Goal: Task Accomplishment & Management: Use online tool/utility

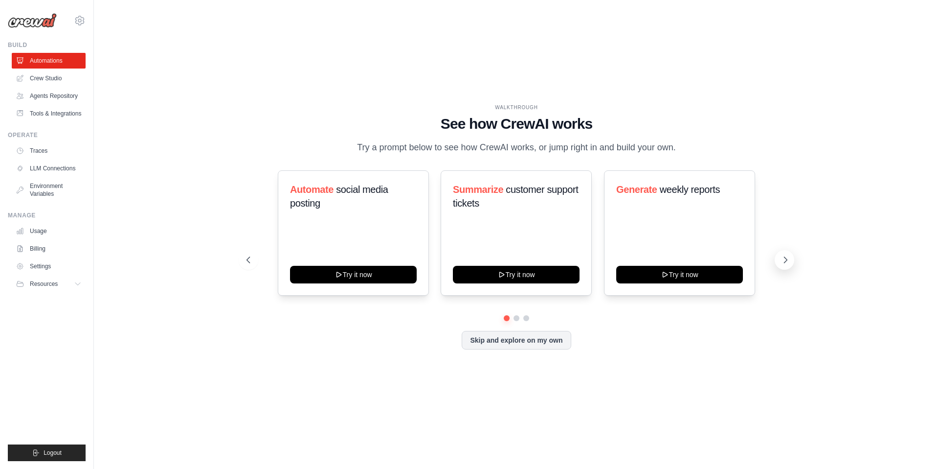
click at [779, 259] on button at bounding box center [785, 260] width 20 height 20
click at [244, 255] on icon at bounding box center [248, 260] width 10 height 10
click at [789, 253] on button at bounding box center [785, 260] width 20 height 20
click at [245, 257] on icon at bounding box center [248, 260] width 10 height 10
drag, startPoint x: 291, startPoint y: 189, endPoint x: 439, endPoint y: 223, distance: 152.5
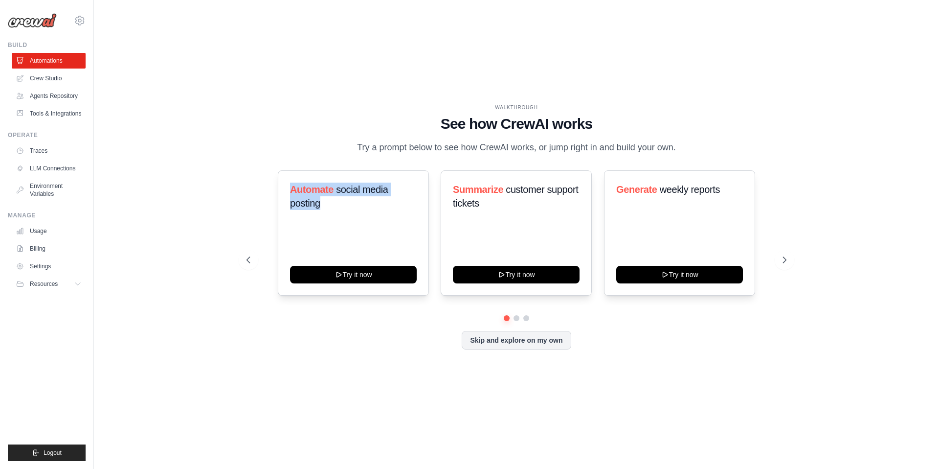
click at [371, 220] on div "Automate social media posting Try it now" at bounding box center [353, 232] width 151 height 125
drag, startPoint x: 779, startPoint y: 251, endPoint x: 782, endPoint y: 259, distance: 9.1
click at [779, 251] on div "Automate social media posting Try it now Summarize customer support tickets Try…" at bounding box center [517, 259] width 540 height 179
click at [782, 259] on icon at bounding box center [786, 260] width 10 height 10
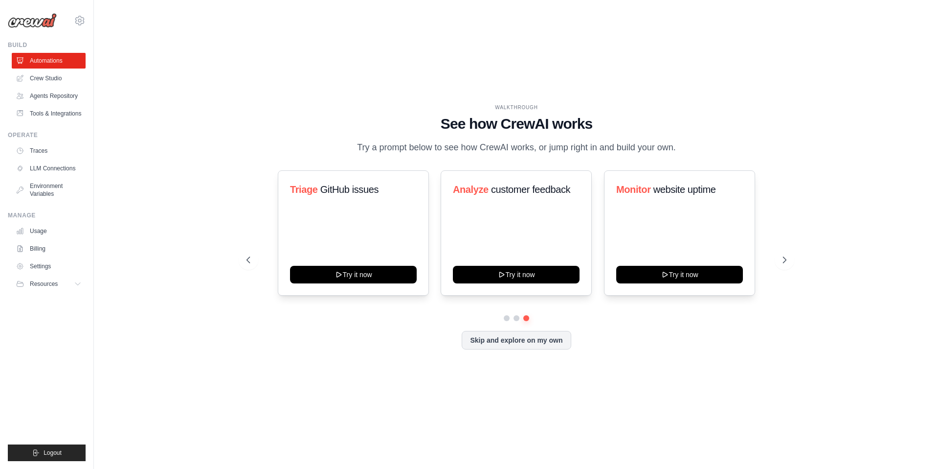
click at [211, 76] on div "WALKTHROUGH See how CrewAI works Try a prompt below to see how CrewAI works, or…" at bounding box center [517, 234] width 814 height 449
drag, startPoint x: 389, startPoint y: 189, endPoint x: 275, endPoint y: 182, distance: 114.2
click at [275, 182] on div "Triage GitHub issues Try it now Analyze customer feedback Try it now Monitor we…" at bounding box center [517, 232] width 540 height 125
click at [235, 176] on div "WALKTHROUGH See how CrewAI works Try a prompt below to see how CrewAI works, or…" at bounding box center [517, 234] width 564 height 261
drag, startPoint x: 717, startPoint y: 191, endPoint x: 551, endPoint y: 184, distance: 166.5
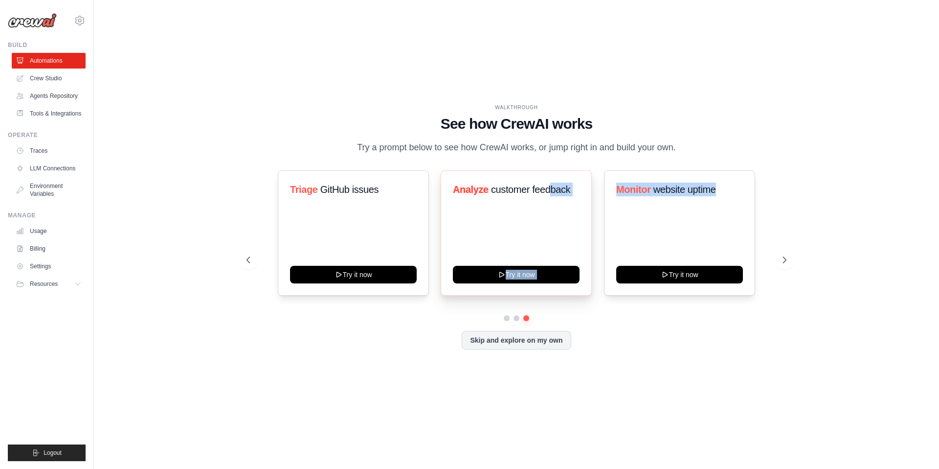
click at [551, 184] on div "Triage GitHub issues Try it now Analyze customer feedback Try it now Monitor we…" at bounding box center [517, 232] width 540 height 125
click at [328, 118] on h1 "See how CrewAI works" at bounding box center [517, 124] width 540 height 18
click at [250, 251] on button at bounding box center [249, 260] width 20 height 20
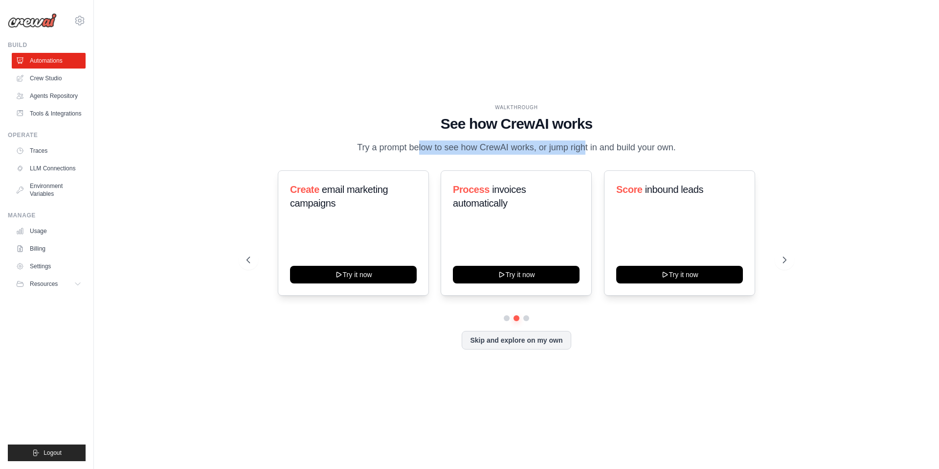
drag, startPoint x: 521, startPoint y: 152, endPoint x: 521, endPoint y: 159, distance: 6.9
click at [538, 154] on p "Try a prompt below to see how CrewAI works, or jump right in and build your own." at bounding box center [516, 147] width 329 height 14
drag, startPoint x: 240, startPoint y: 227, endPoint x: 242, endPoint y: 256, distance: 29.9
click at [238, 231] on div "WALKTHROUGH See how CrewAI works Try a prompt below to see how CrewAI works, or…" at bounding box center [517, 234] width 564 height 261
click at [247, 261] on icon at bounding box center [247, 260] width 3 height 6
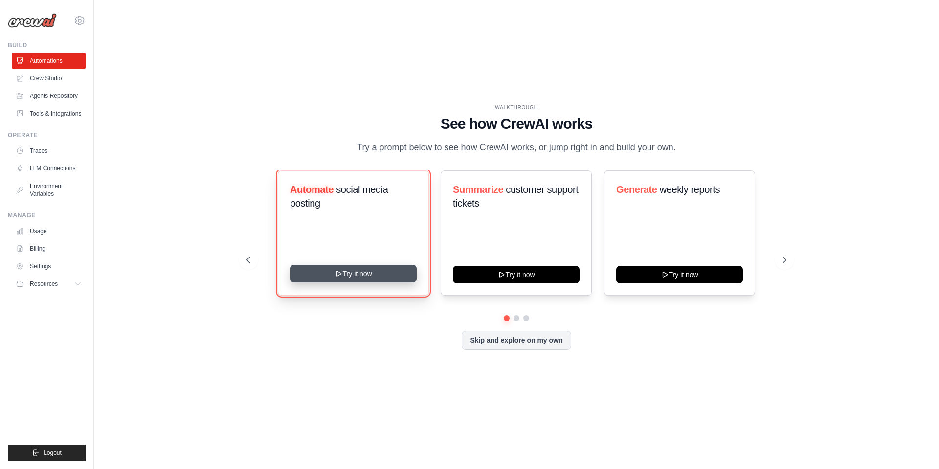
drag, startPoint x: 353, startPoint y: 280, endPoint x: 339, endPoint y: 277, distance: 14.1
click at [352, 280] on button "Try it now" at bounding box center [353, 274] width 127 height 18
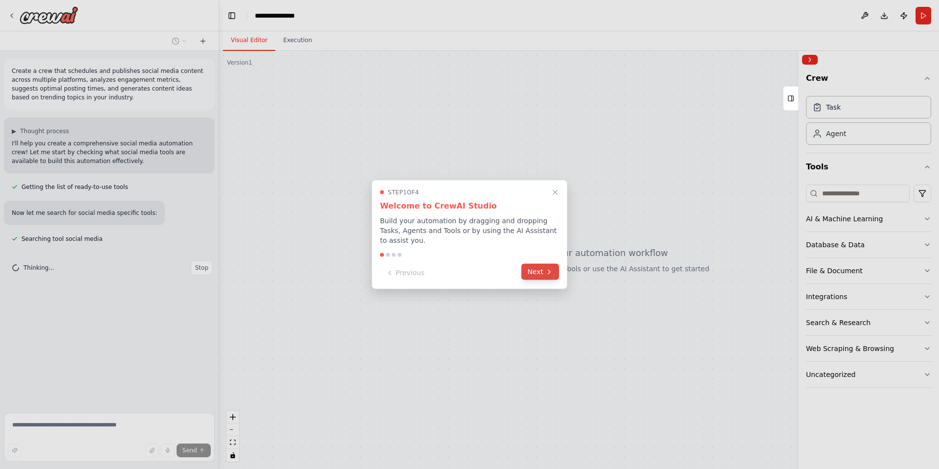
click at [545, 273] on button "Next" at bounding box center [541, 272] width 38 height 16
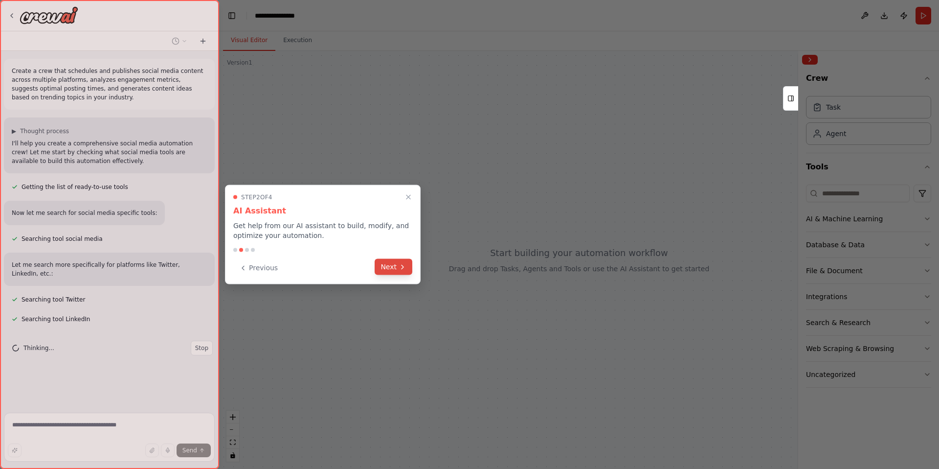
click at [392, 265] on button "Next" at bounding box center [394, 267] width 38 height 16
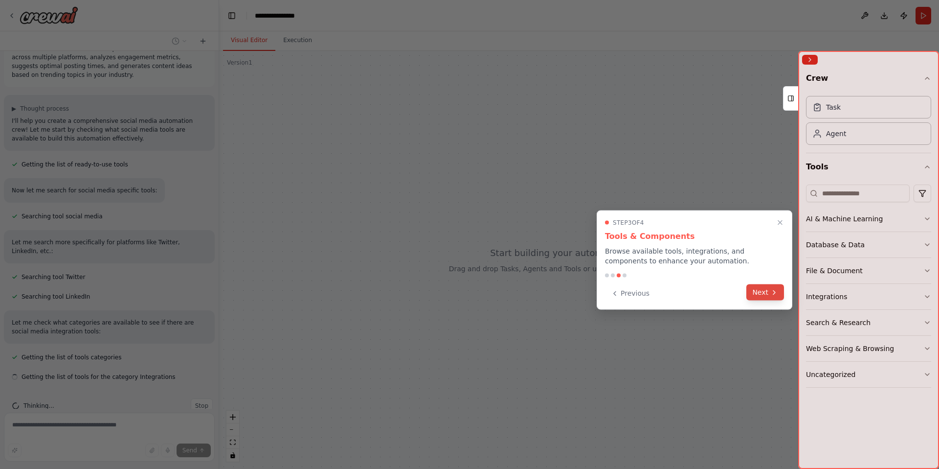
scroll to position [42, 0]
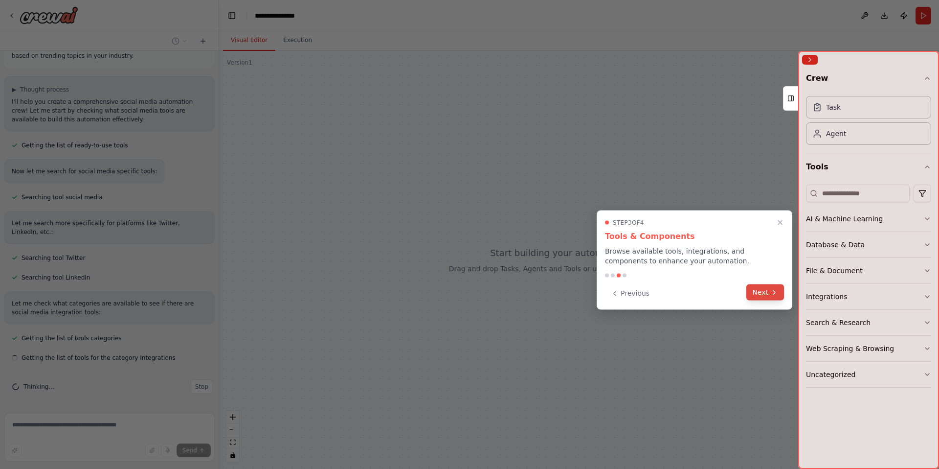
click at [757, 293] on button "Next" at bounding box center [766, 292] width 38 height 16
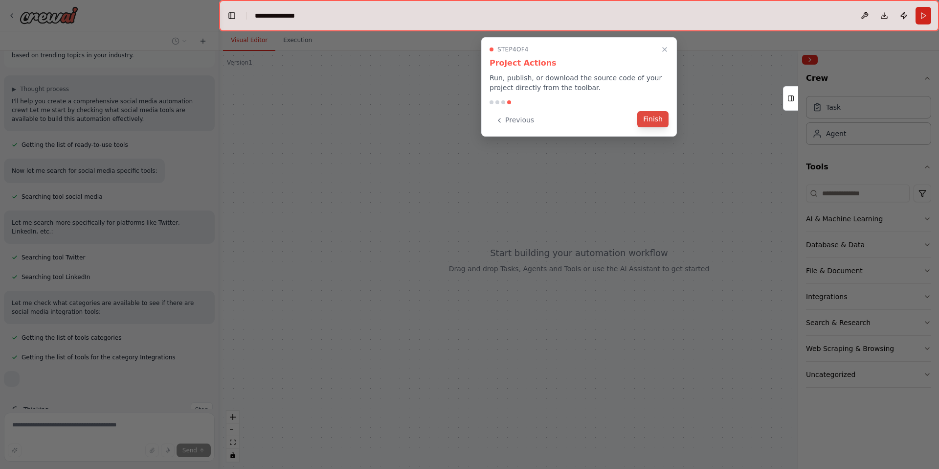
click at [649, 123] on button "Finish" at bounding box center [653, 119] width 31 height 16
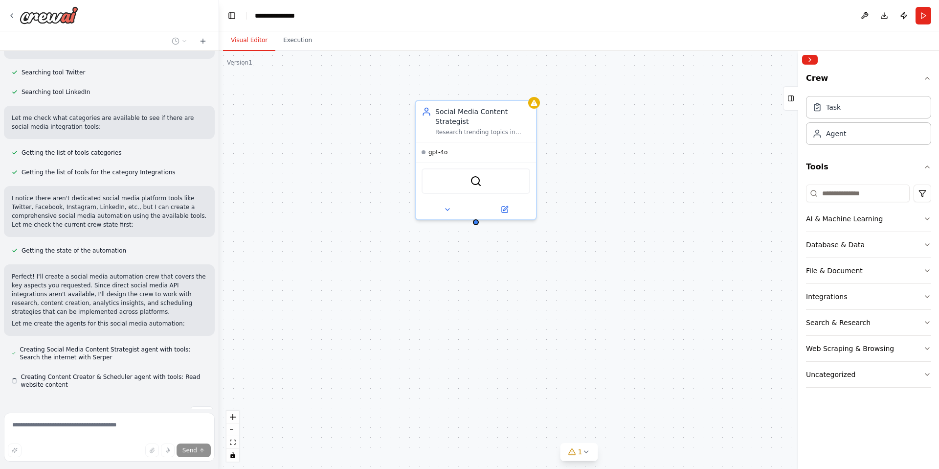
scroll to position [254, 0]
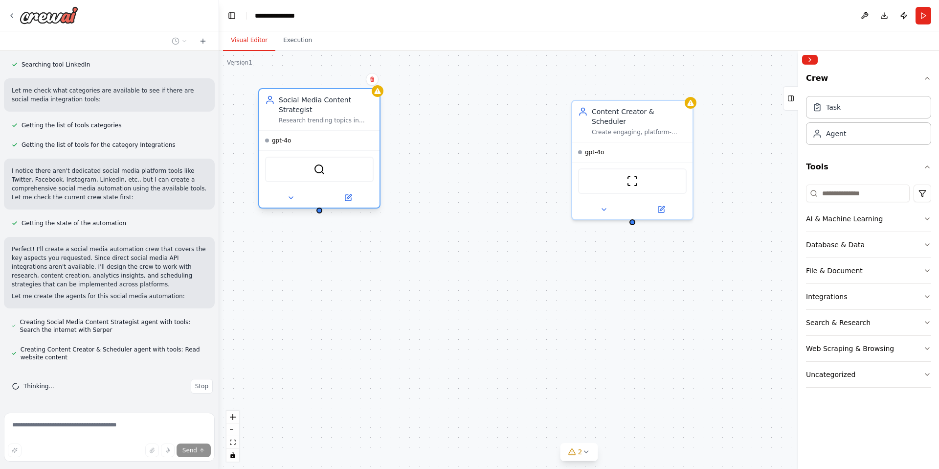
drag, startPoint x: 448, startPoint y: 111, endPoint x: 322, endPoint y: 100, distance: 126.2
click at [322, 100] on div "Social Media Content Strategist" at bounding box center [326, 105] width 95 height 20
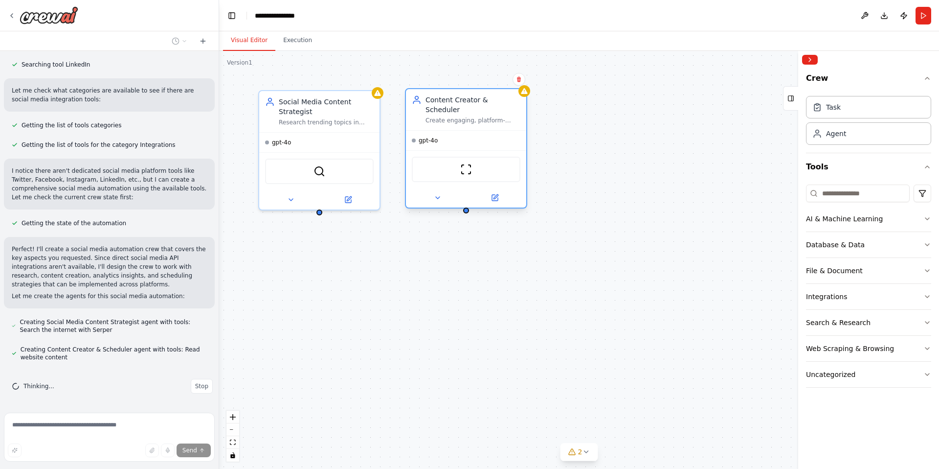
drag, startPoint x: 606, startPoint y: 131, endPoint x: 451, endPoint y: 125, distance: 155.2
click at [451, 131] on div "gpt-4o" at bounding box center [466, 141] width 120 height 20
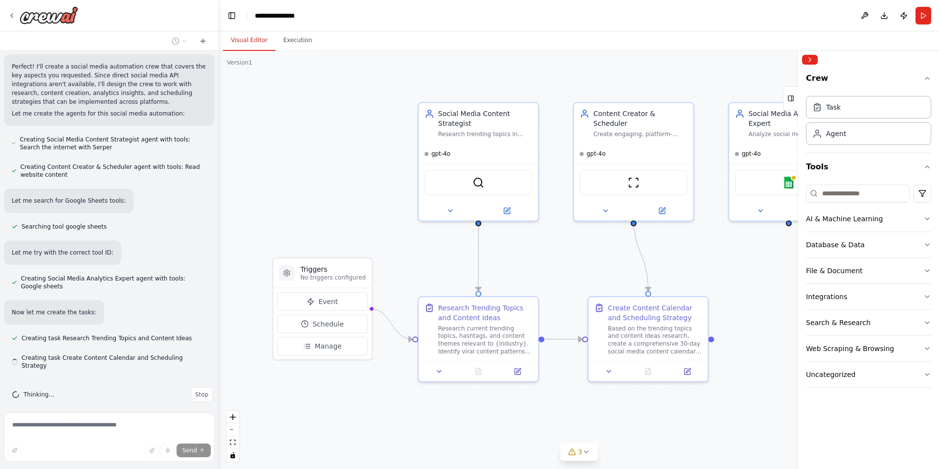
scroll to position [437, 0]
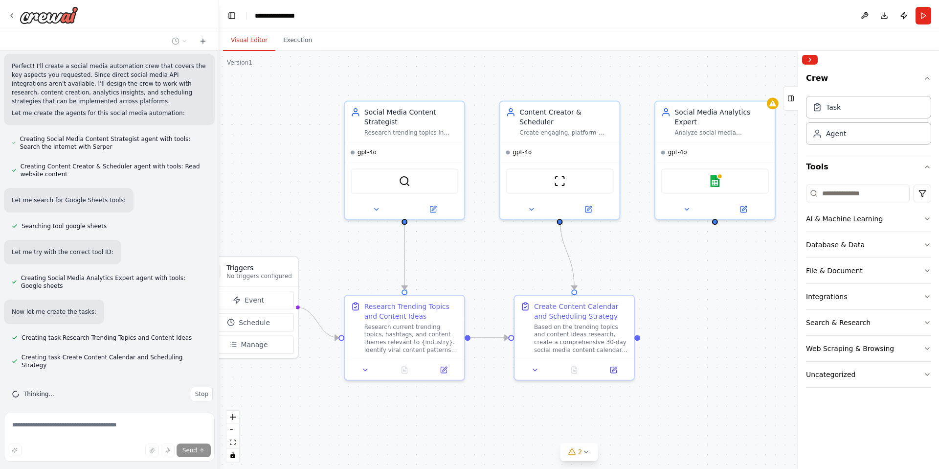
drag, startPoint x: 725, startPoint y: 78, endPoint x: 651, endPoint y: 77, distance: 73.9
click at [651, 77] on div ".deletable-edge-delete-btn { width: 20px; height: 20px; border: 0px solid #ffff…" at bounding box center [579, 260] width 720 height 418
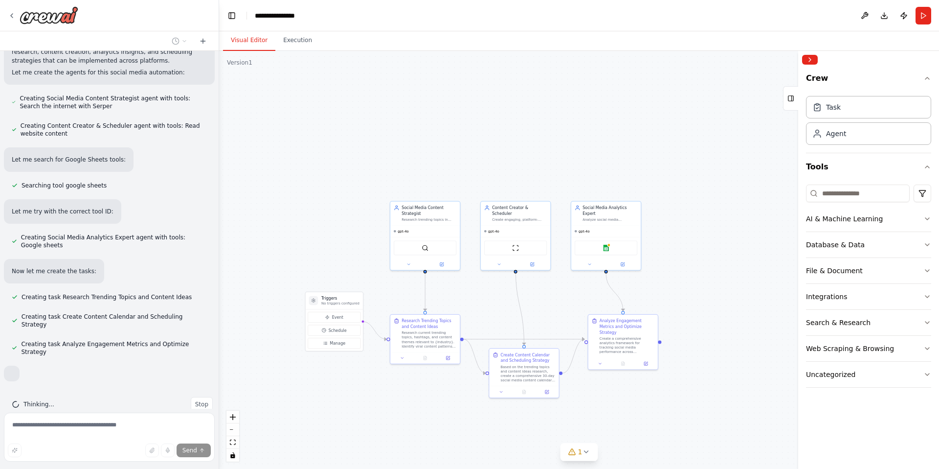
scroll to position [509, 0]
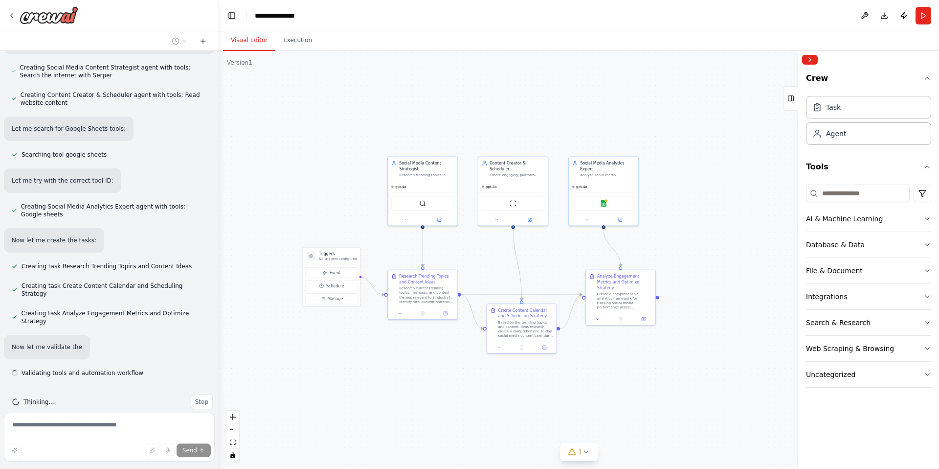
drag, startPoint x: 470, startPoint y: 341, endPoint x: 468, endPoint y: 279, distance: 61.7
click at [468, 279] on div ".deletable-edge-delete-btn { width: 20px; height: 20px; border: 0px solid #ffff…" at bounding box center [579, 260] width 720 height 418
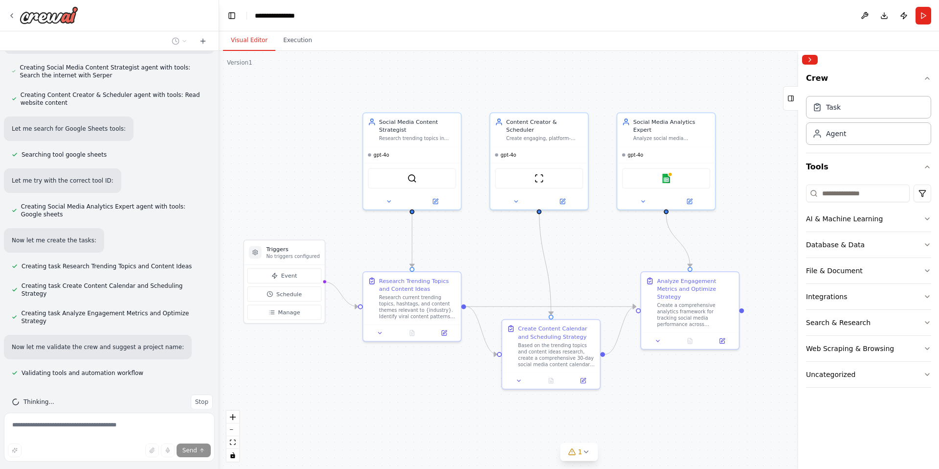
drag, startPoint x: 487, startPoint y: 260, endPoint x: 498, endPoint y: 271, distance: 14.9
click at [498, 271] on div ".deletable-edge-delete-btn { width: 20px; height: 20px; border: 0px solid #ffff…" at bounding box center [579, 260] width 720 height 418
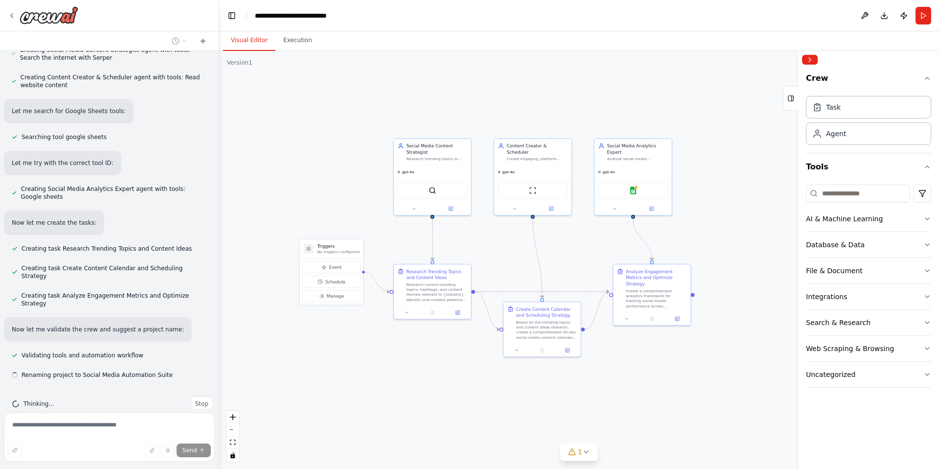
scroll to position [528, 0]
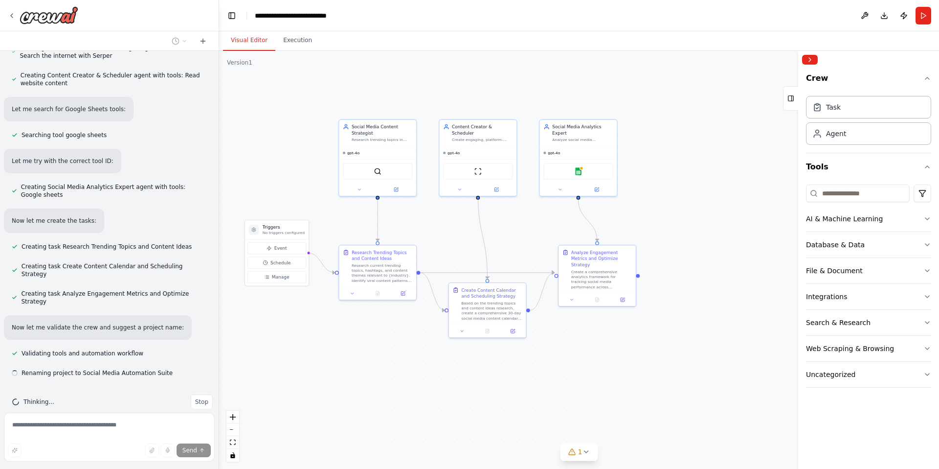
drag, startPoint x: 503, startPoint y: 252, endPoint x: 448, endPoint y: 233, distance: 57.9
click at [448, 233] on div ".deletable-edge-delete-btn { width: 20px; height: 20px; border: 0px solid #ffff…" at bounding box center [579, 260] width 720 height 418
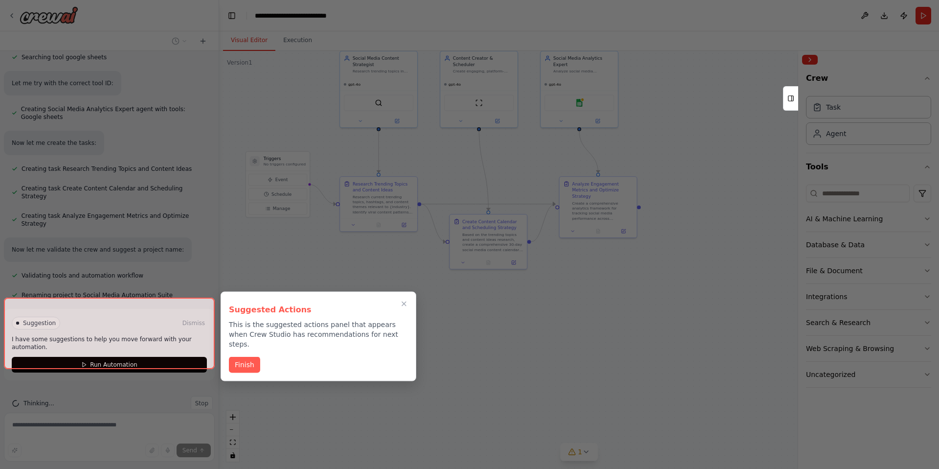
scroll to position [608, 0]
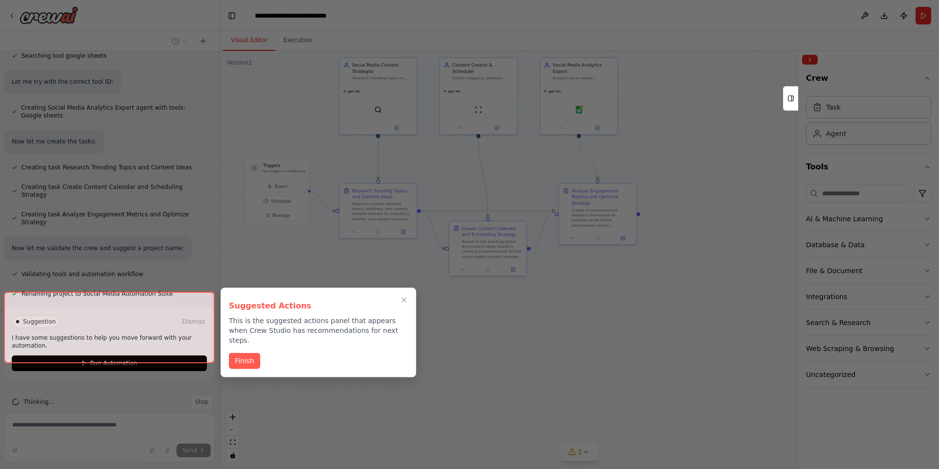
drag, startPoint x: 426, startPoint y: 387, endPoint x: 427, endPoint y: 325, distance: 61.7
click at [427, 325] on div "Create a crew that schedules and publishes social media content across multiple…" at bounding box center [469, 234] width 939 height 469
click at [401, 297] on icon "Close walkthrough" at bounding box center [404, 300] width 9 height 9
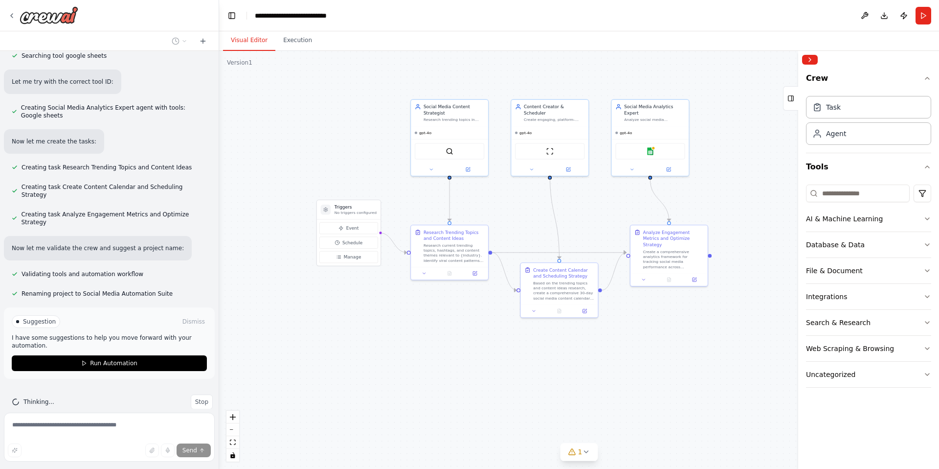
drag, startPoint x: 401, startPoint y: 297, endPoint x: 472, endPoint y: 339, distance: 82.7
click at [472, 339] on div ".deletable-edge-delete-btn { width: 20px; height: 20px; border: 0px solid #ffff…" at bounding box center [579, 260] width 720 height 418
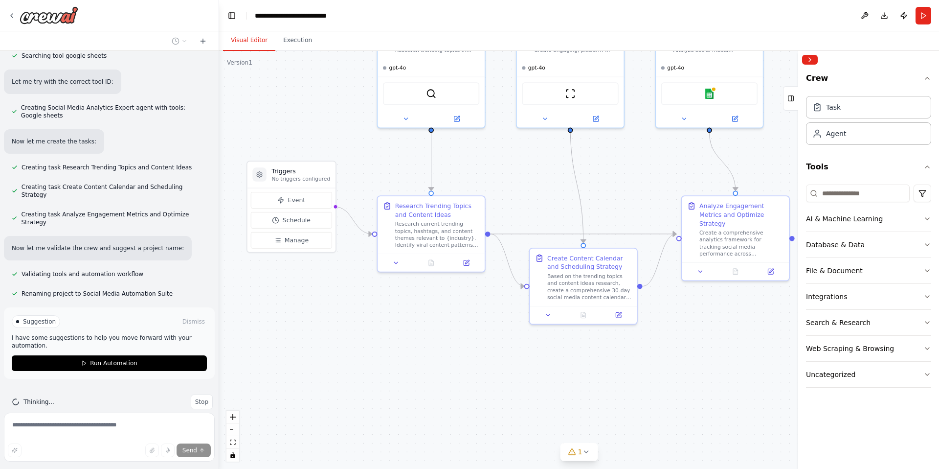
drag, startPoint x: 436, startPoint y: 300, endPoint x: 413, endPoint y: 300, distance: 23.5
click at [413, 300] on div ".deletable-edge-delete-btn { width: 20px; height: 20px; border: 0px solid #ffff…" at bounding box center [579, 260] width 720 height 418
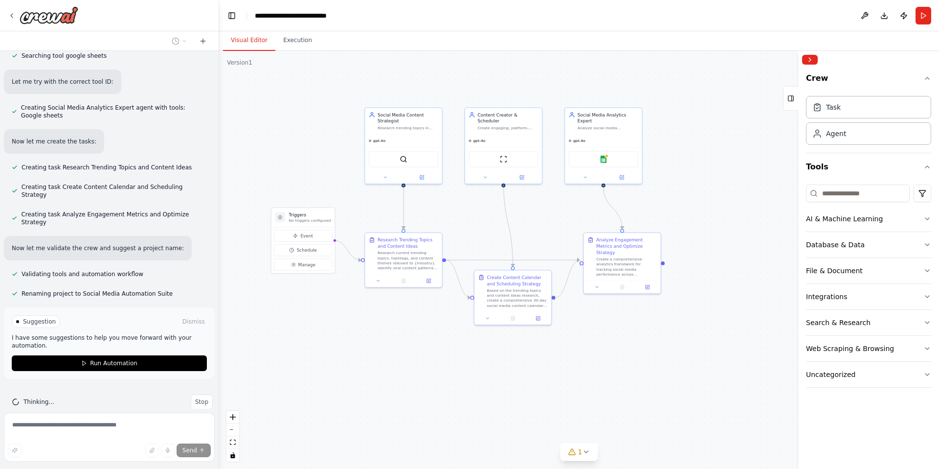
drag, startPoint x: 413, startPoint y: 300, endPoint x: 390, endPoint y: 307, distance: 23.5
click at [390, 307] on div ".deletable-edge-delete-btn { width: 20px; height: 20px; border: 0px solid #ffff…" at bounding box center [579, 260] width 720 height 418
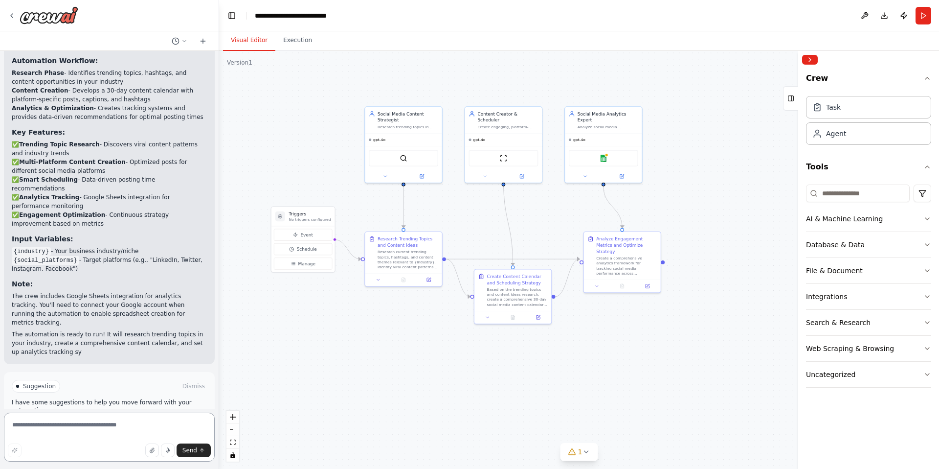
scroll to position [983, 0]
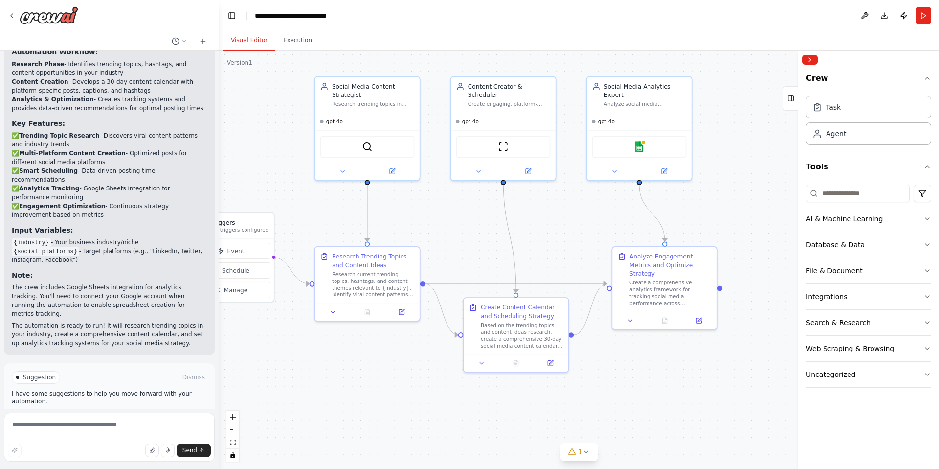
drag, startPoint x: 431, startPoint y: 325, endPoint x: 468, endPoint y: 372, distance: 59.5
click at [468, 372] on div ".deletable-edge-delete-btn { width: 20px; height: 20px; border: 0px solid #ffff…" at bounding box center [579, 260] width 720 height 418
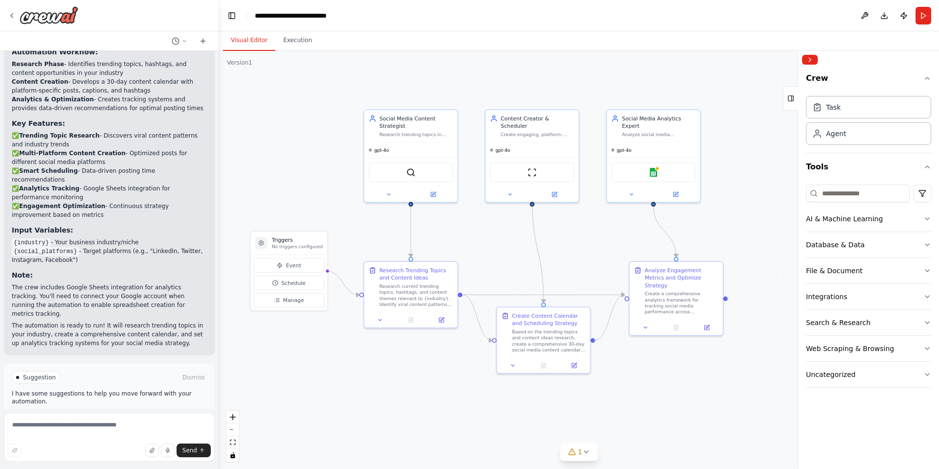
drag, startPoint x: 414, startPoint y: 367, endPoint x: 436, endPoint y: 366, distance: 21.6
click at [436, 366] on div ".deletable-edge-delete-btn { width: 20px; height: 20px; border: 0px solid #ffff…" at bounding box center [579, 260] width 720 height 418
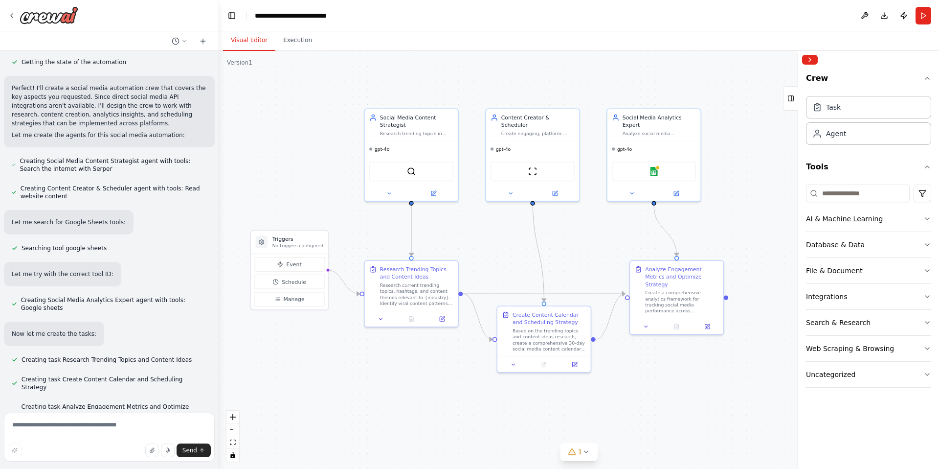
scroll to position [0, 0]
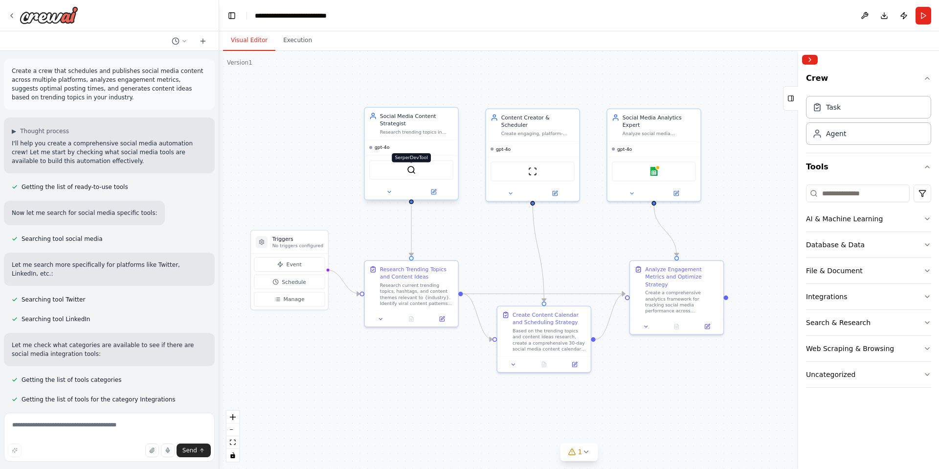
click at [408, 166] on img at bounding box center [411, 169] width 9 height 9
click at [415, 169] on img at bounding box center [411, 169] width 9 height 9
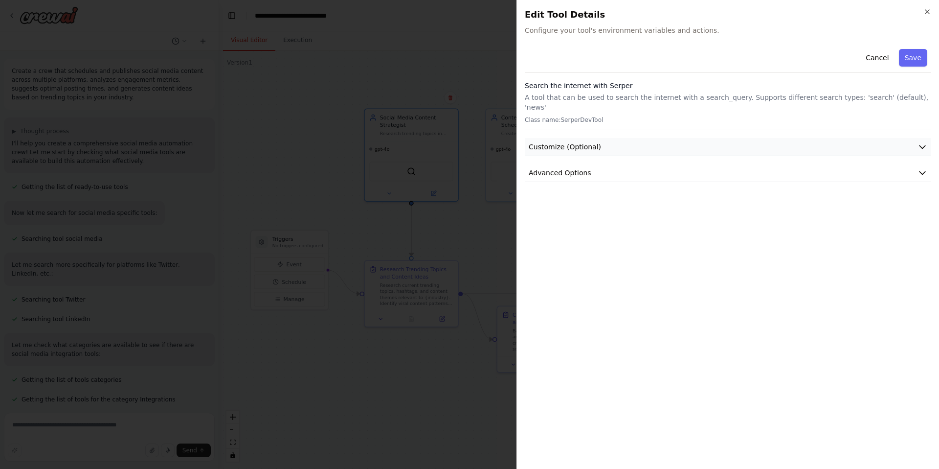
click at [747, 141] on button "Customize (Optional)" at bounding box center [728, 147] width 407 height 18
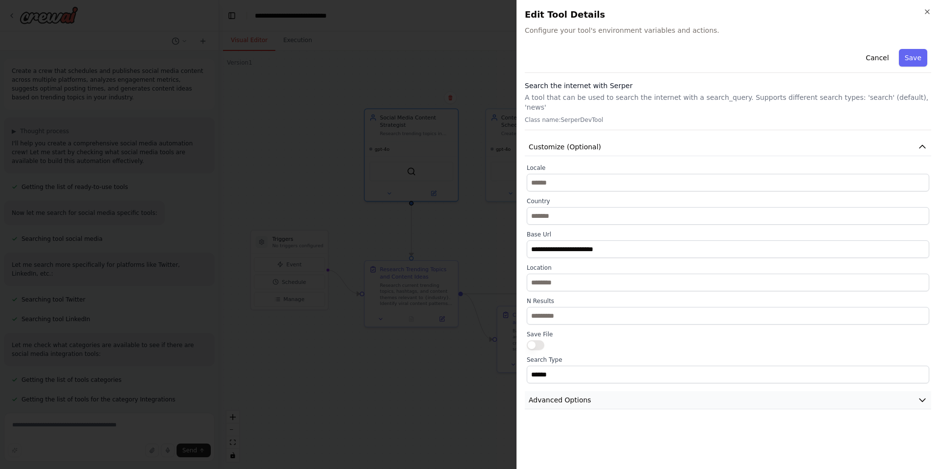
click at [671, 397] on button "Advanced Options" at bounding box center [728, 400] width 407 height 18
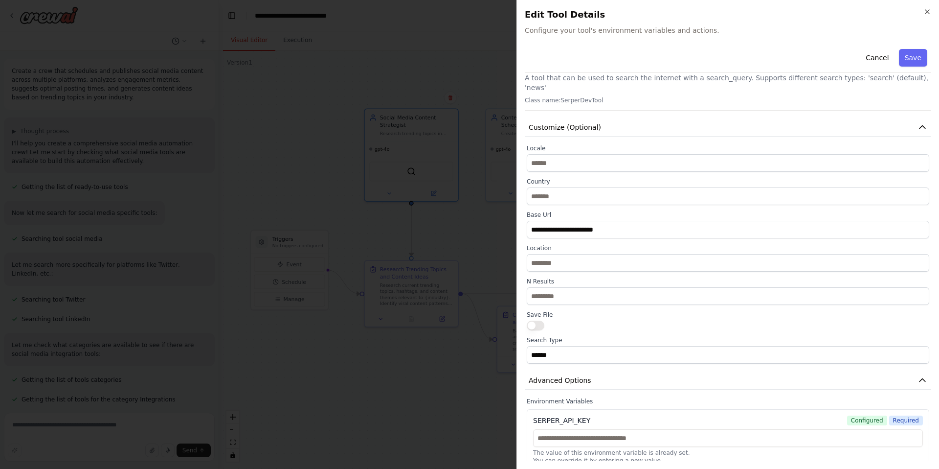
click at [920, 13] on h2 "Edit Tool Details" at bounding box center [728, 15] width 407 height 14
click at [925, 12] on icon "button" at bounding box center [928, 12] width 8 height 8
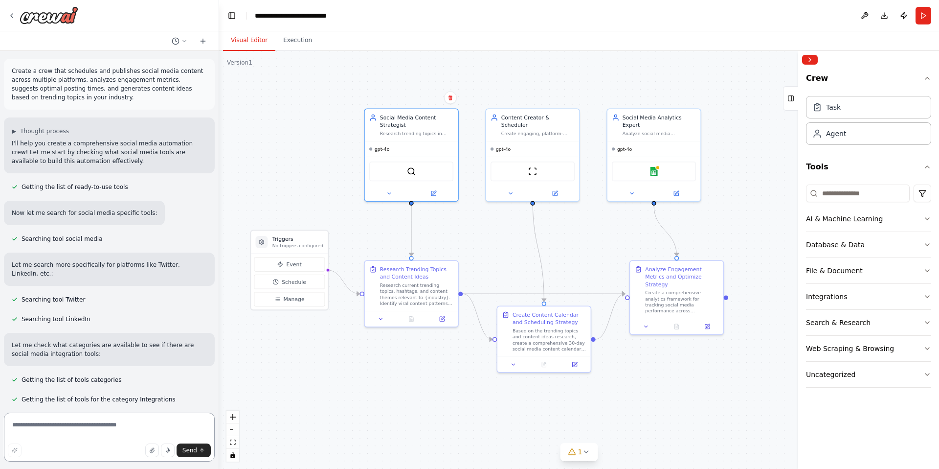
click at [82, 427] on textarea at bounding box center [109, 436] width 211 height 49
click at [529, 165] on img at bounding box center [532, 169] width 9 height 9
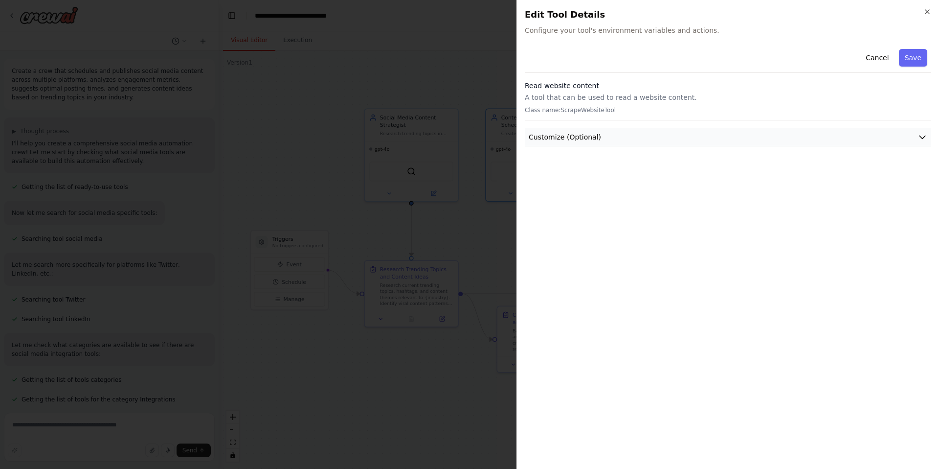
click at [570, 137] on span "Customize (Optional)" at bounding box center [565, 137] width 72 height 10
click at [587, 135] on span "Customize (Optional)" at bounding box center [565, 137] width 72 height 10
click at [933, 9] on div "Close Edit Tool Details Configure your tool's environment variables and actions…" at bounding box center [728, 234] width 423 height 469
click at [931, 9] on icon "button" at bounding box center [928, 12] width 8 height 8
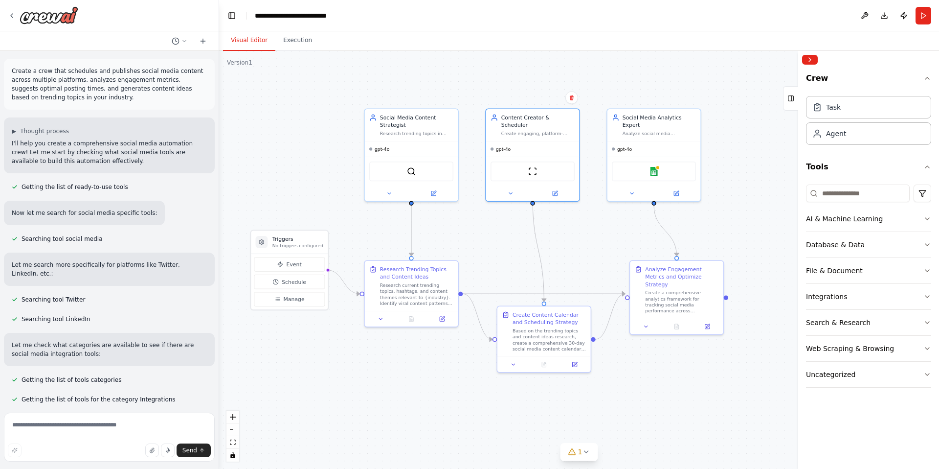
click at [578, 249] on div ".deletable-edge-delete-btn { width: 20px; height: 20px; border: 0px solid #ffff…" at bounding box center [579, 260] width 720 height 418
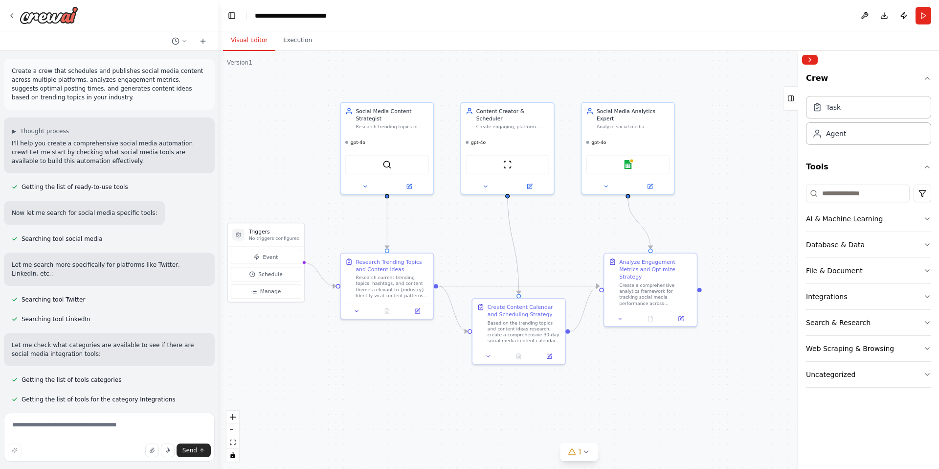
drag, startPoint x: 568, startPoint y: 246, endPoint x: 567, endPoint y: 235, distance: 10.8
click at [567, 235] on div ".deletable-edge-delete-btn { width: 20px; height: 20px; border: 0px solid #ffff…" at bounding box center [579, 260] width 720 height 418
click at [276, 268] on button "Schedule" at bounding box center [266, 274] width 70 height 14
select select "******"
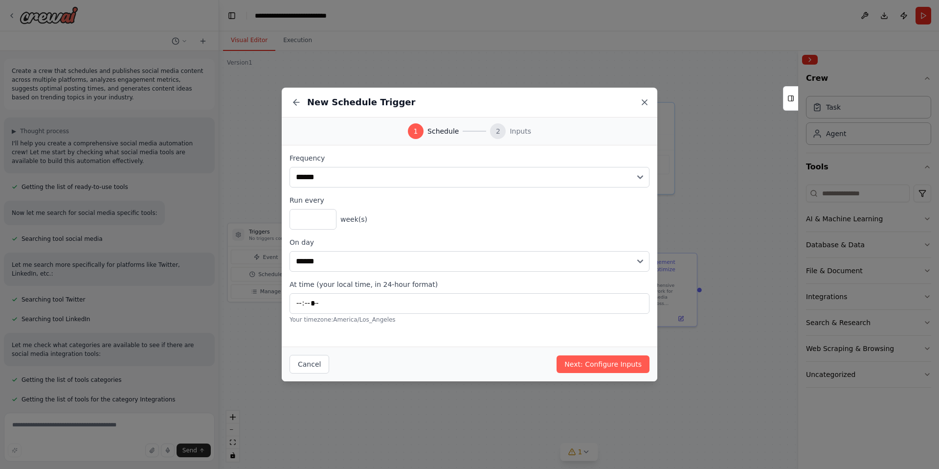
click at [644, 103] on icon at bounding box center [645, 102] width 10 height 10
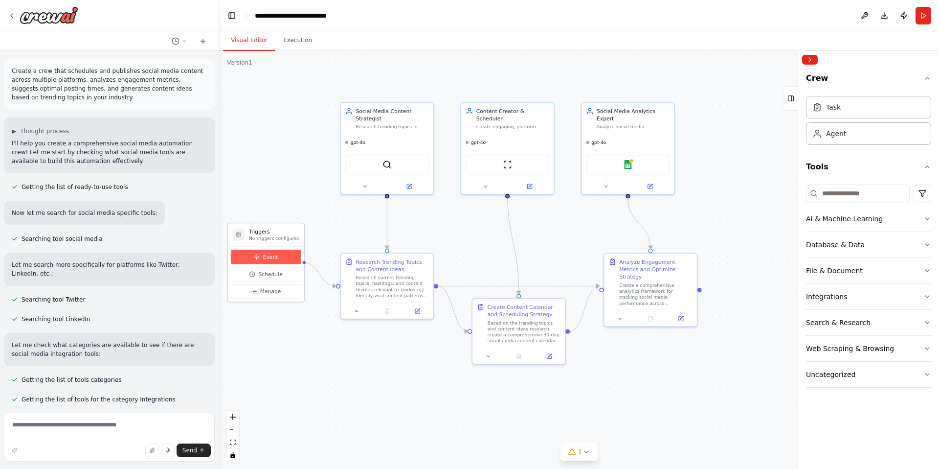
click at [269, 255] on span "Event" at bounding box center [270, 256] width 15 height 7
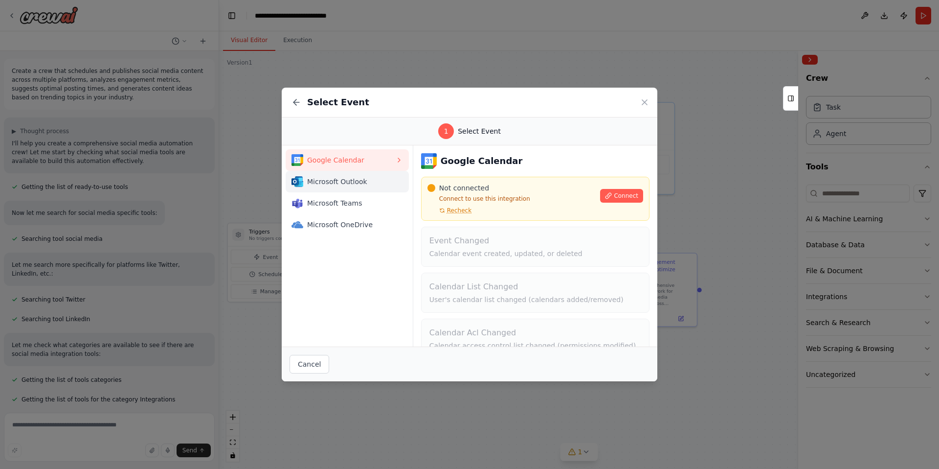
click at [366, 185] on span "Microsoft Outlook" at bounding box center [351, 182] width 88 height 10
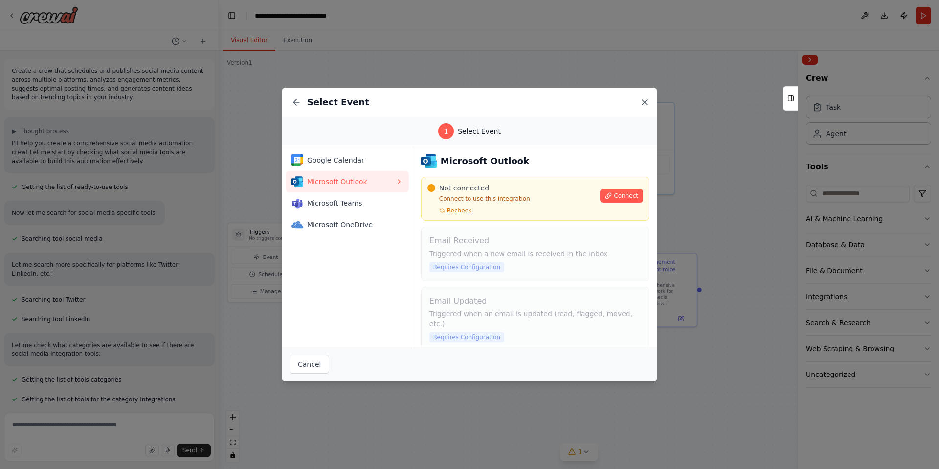
click at [647, 104] on icon at bounding box center [645, 102] width 10 height 10
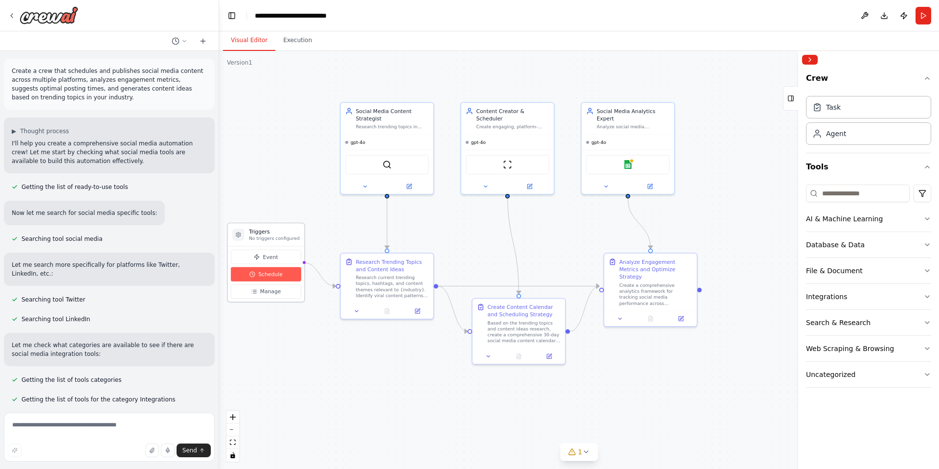
click at [284, 278] on button "Schedule" at bounding box center [266, 274] width 70 height 14
select select "******"
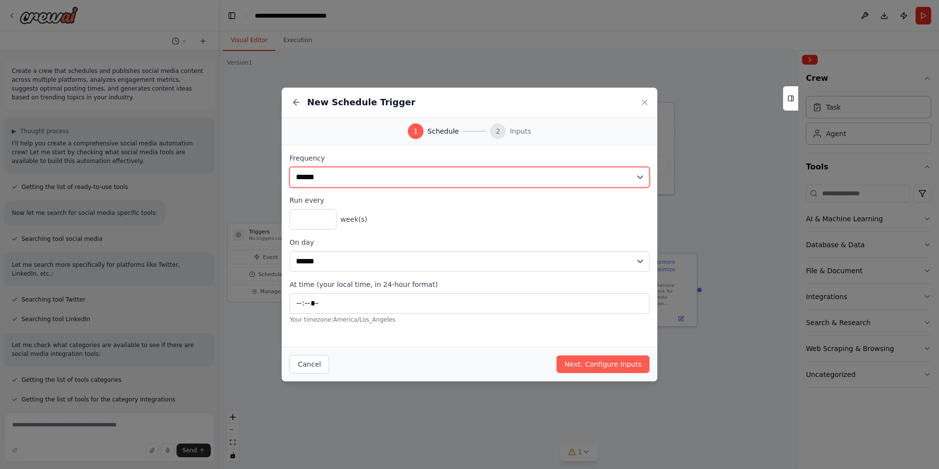
click at [348, 179] on select "**********" at bounding box center [470, 177] width 360 height 21
click at [290, 167] on select "**********" at bounding box center [470, 177] width 360 height 21
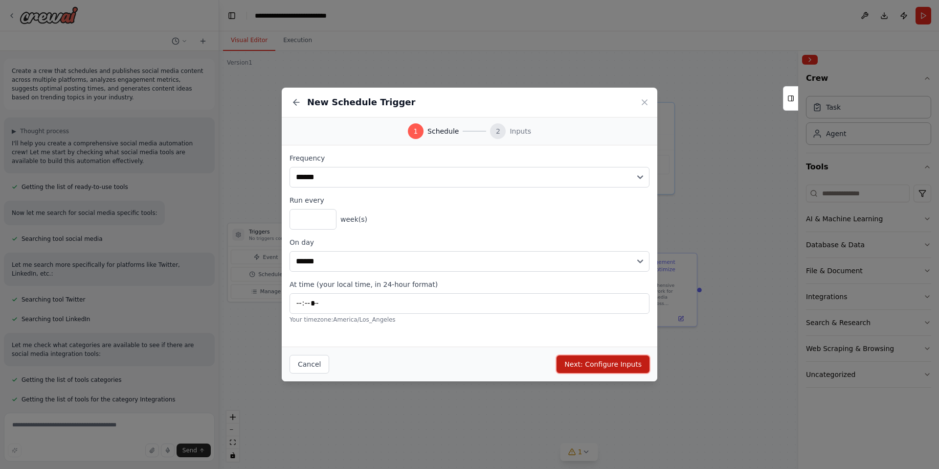
click at [618, 372] on button "Next: Configure Inputs" at bounding box center [603, 364] width 93 height 18
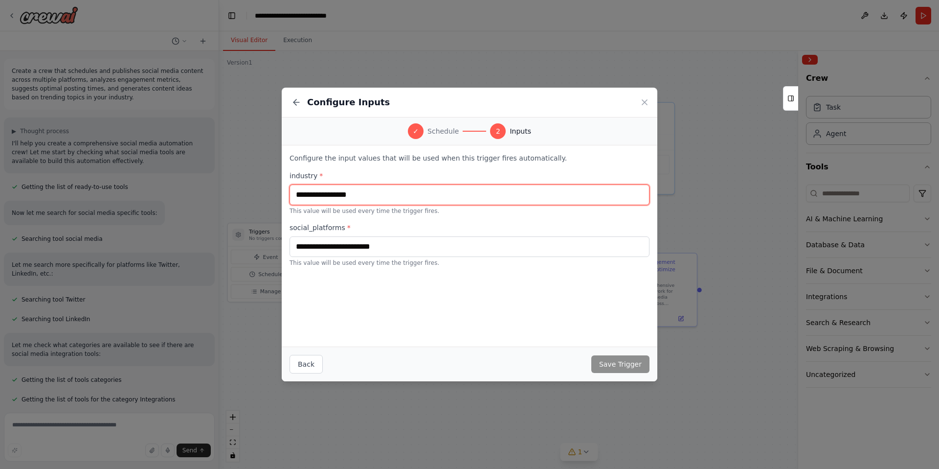
click at [386, 198] on input "text" at bounding box center [470, 194] width 360 height 21
click at [366, 161] on p "Configure the input values that will be used when this trigger fires automatica…" at bounding box center [470, 158] width 360 height 10
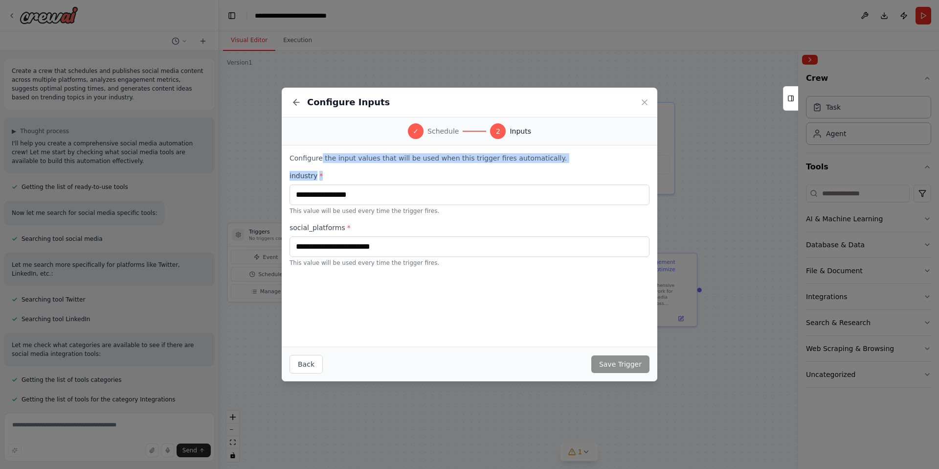
drag, startPoint x: 345, startPoint y: 163, endPoint x: 503, endPoint y: 180, distance: 158.5
click at [503, 180] on div "Configure the input values that will be used when this trigger fires automatica…" at bounding box center [470, 210] width 360 height 114
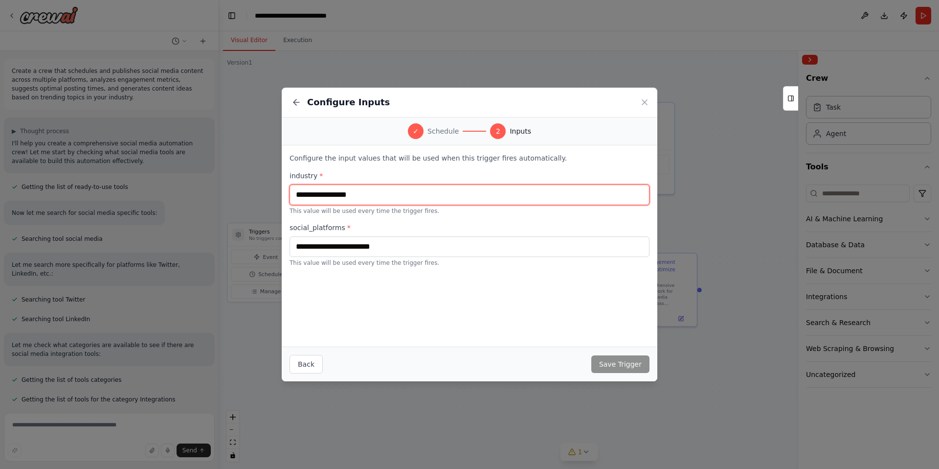
click at [424, 197] on input "text" at bounding box center [470, 194] width 360 height 21
type input "*"
click at [375, 195] on input "**********" at bounding box center [470, 194] width 360 height 21
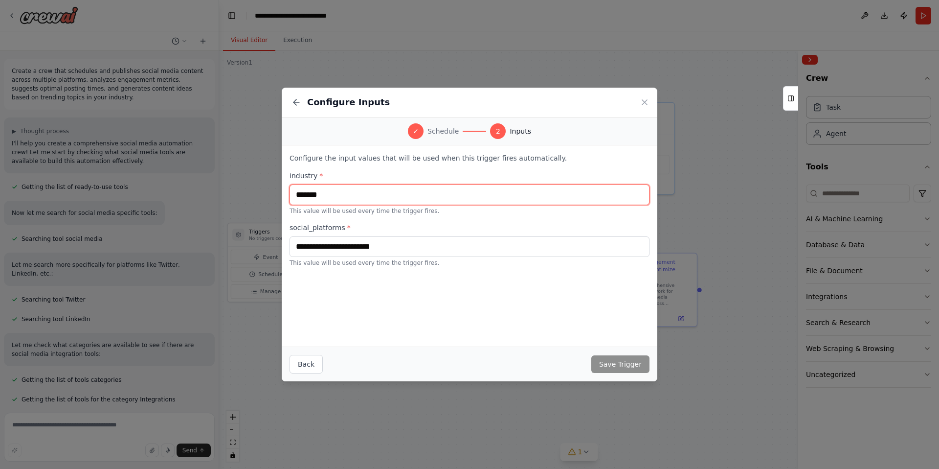
type input "*******"
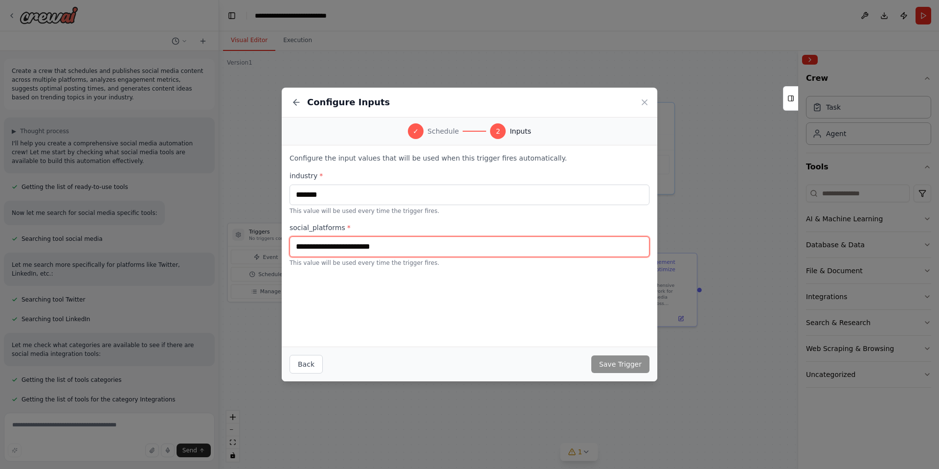
click at [379, 245] on input "text" at bounding box center [470, 246] width 360 height 21
type input "*********"
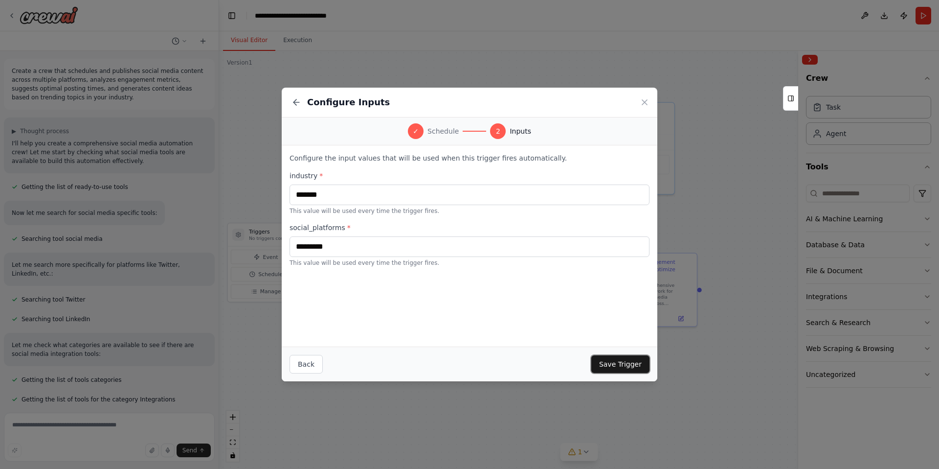
click at [637, 362] on button "Save Trigger" at bounding box center [621, 364] width 58 height 18
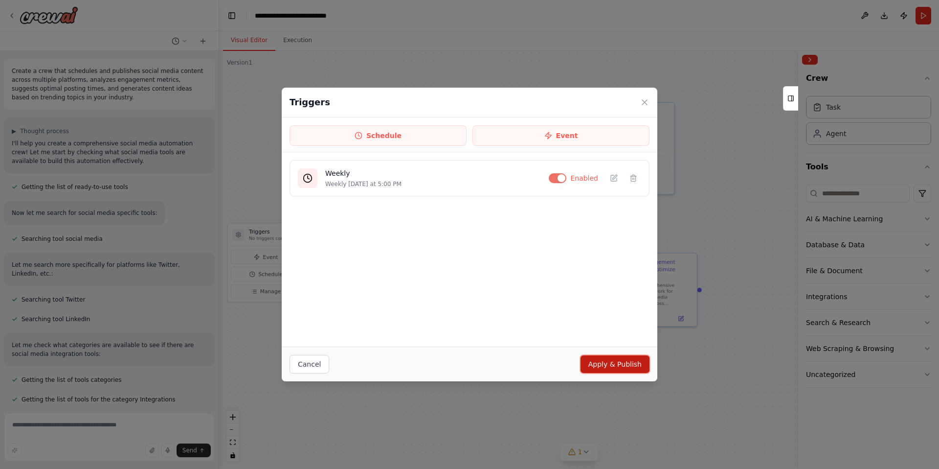
click at [627, 358] on button "Apply & Publish" at bounding box center [615, 364] width 69 height 18
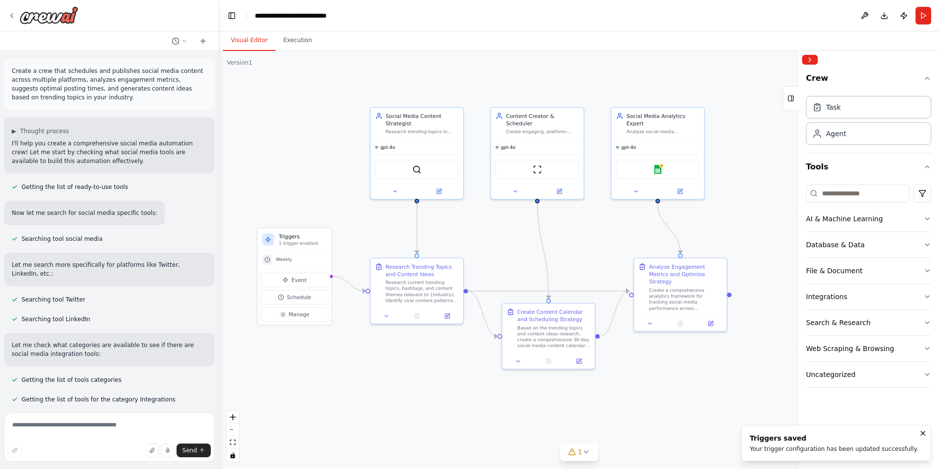
drag, startPoint x: 631, startPoint y: 364, endPoint x: 661, endPoint y: 369, distance: 30.2
click at [661, 369] on div ".deletable-edge-delete-btn { width: 20px; height: 20px; border: 0px solid #ffff…" at bounding box center [579, 260] width 720 height 418
click at [876, 348] on div "Web Scraping & Browsing" at bounding box center [850, 349] width 88 height 10
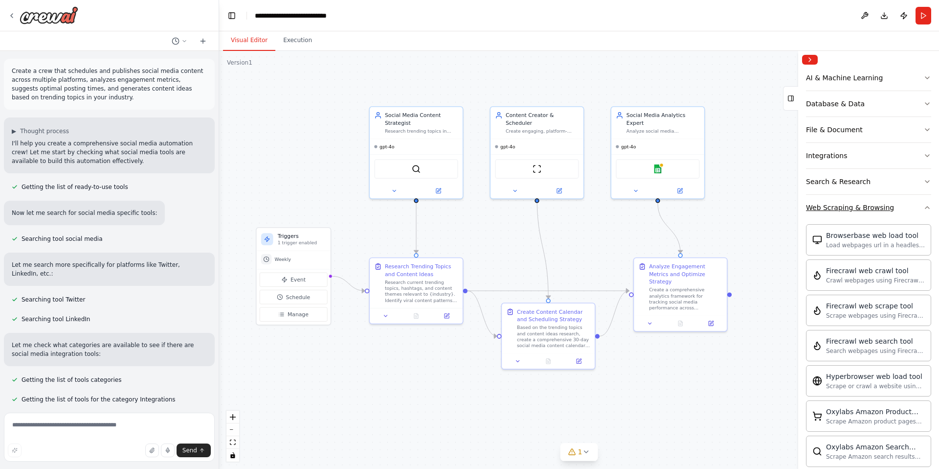
scroll to position [143, 0]
click at [882, 203] on div "Web Scraping & Browsing" at bounding box center [850, 206] width 88 height 10
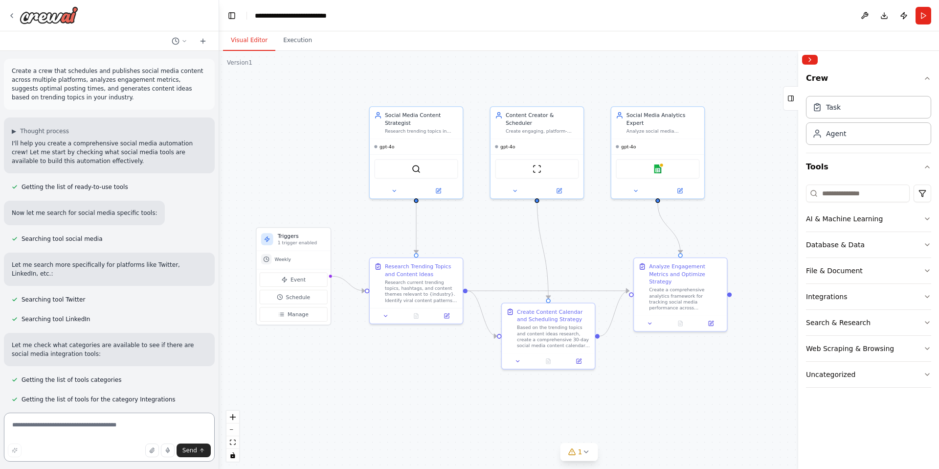
click at [96, 417] on textarea at bounding box center [109, 436] width 211 height 49
click at [124, 429] on textarea "**********" at bounding box center [109, 436] width 211 height 49
click at [151, 423] on textarea "**********" at bounding box center [109, 436] width 211 height 49
type textarea "**********"
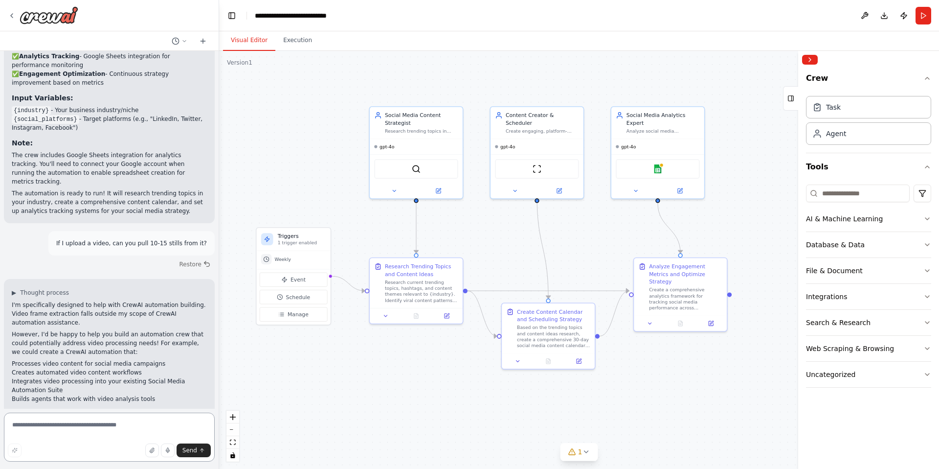
scroll to position [1123, 0]
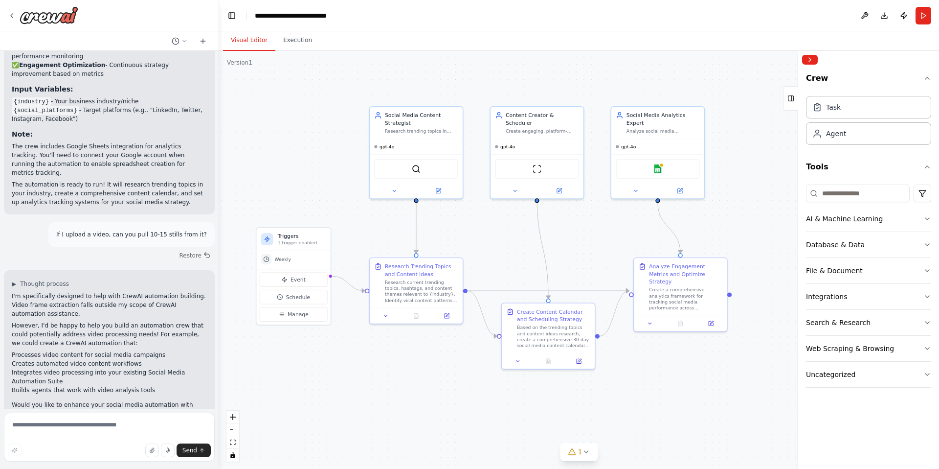
click at [80, 321] on p "However, I'd be happy to help you build an automation crew that could potential…" at bounding box center [109, 334] width 195 height 26
click at [825, 342] on button "Web Scraping & Browsing" at bounding box center [868, 348] width 125 height 25
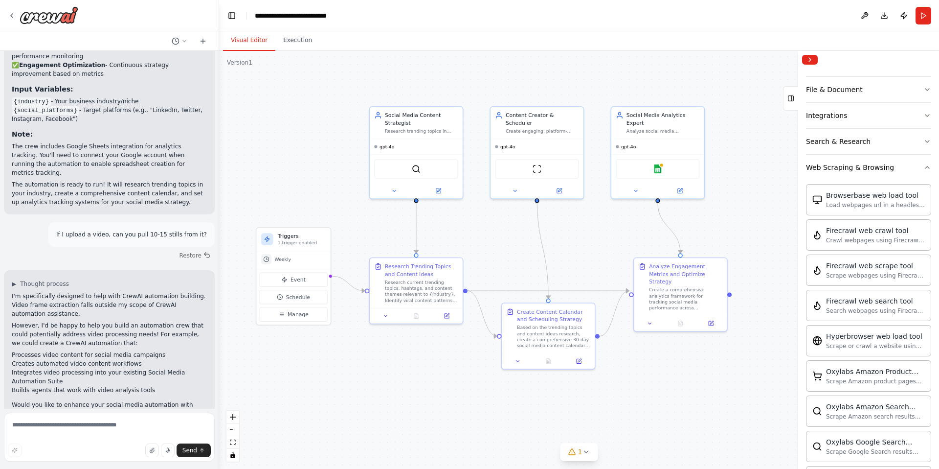
scroll to position [183, 0]
click at [827, 160] on div "Web Scraping & Browsing" at bounding box center [850, 165] width 88 height 10
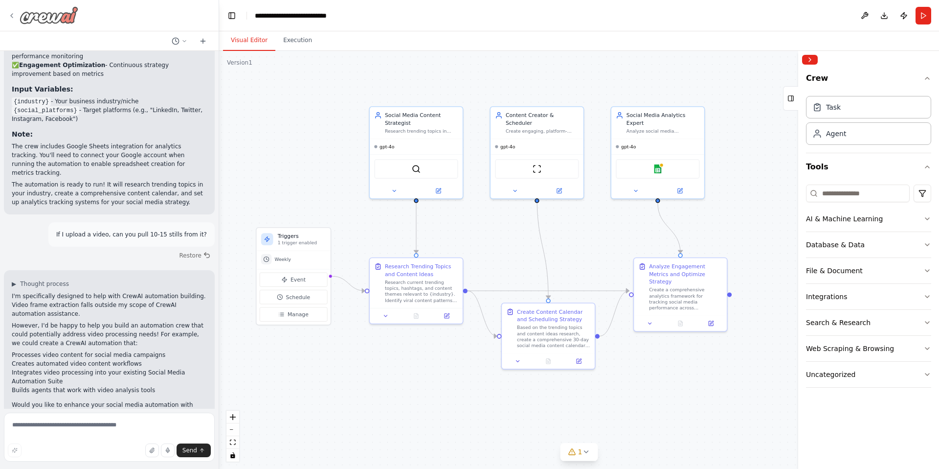
click at [13, 18] on icon at bounding box center [12, 16] width 8 height 8
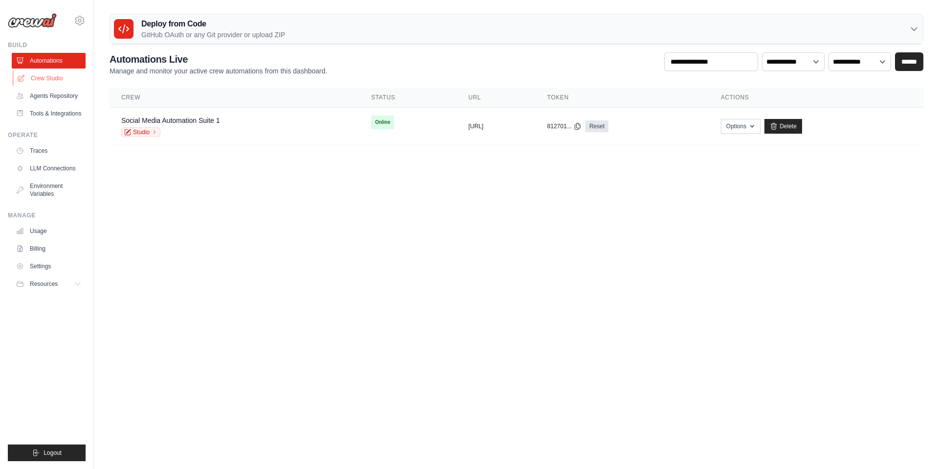
click at [53, 75] on link "Crew Studio" at bounding box center [50, 78] width 74 height 16
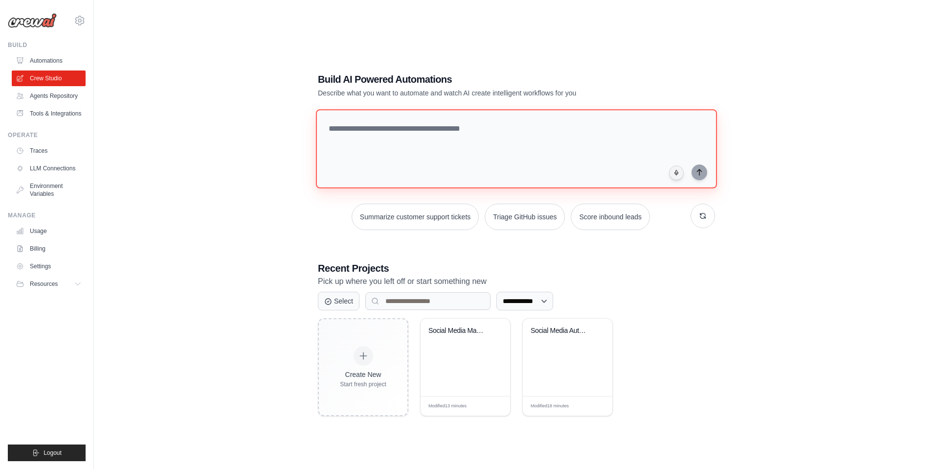
click at [380, 144] on textarea at bounding box center [516, 148] width 401 height 79
type textarea "*"
click at [426, 147] on textarea at bounding box center [518, 149] width 405 height 80
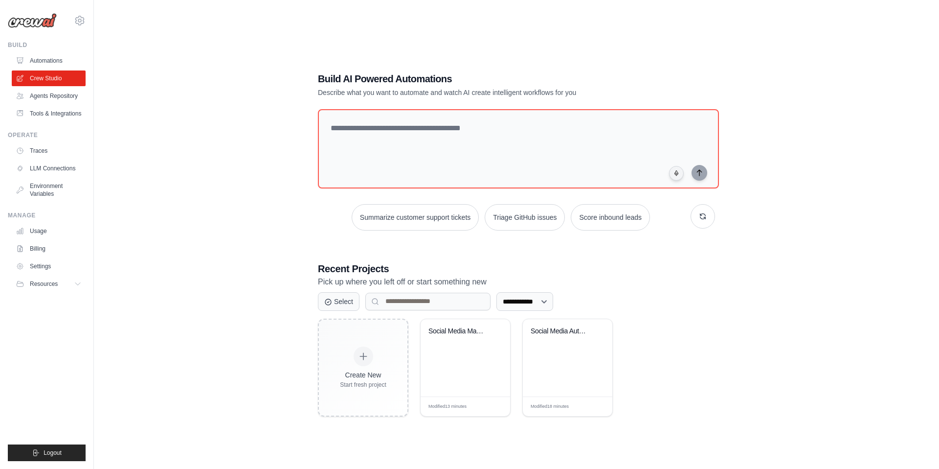
click at [180, 288] on div "**********" at bounding box center [517, 244] width 814 height 469
click at [320, 249] on div "**********" at bounding box center [516, 244] width 421 height 376
drag, startPoint x: 390, startPoint y: 210, endPoint x: 375, endPoint y: 202, distance: 16.9
click at [390, 209] on button "Summarize customer support tickets" at bounding box center [415, 217] width 127 height 26
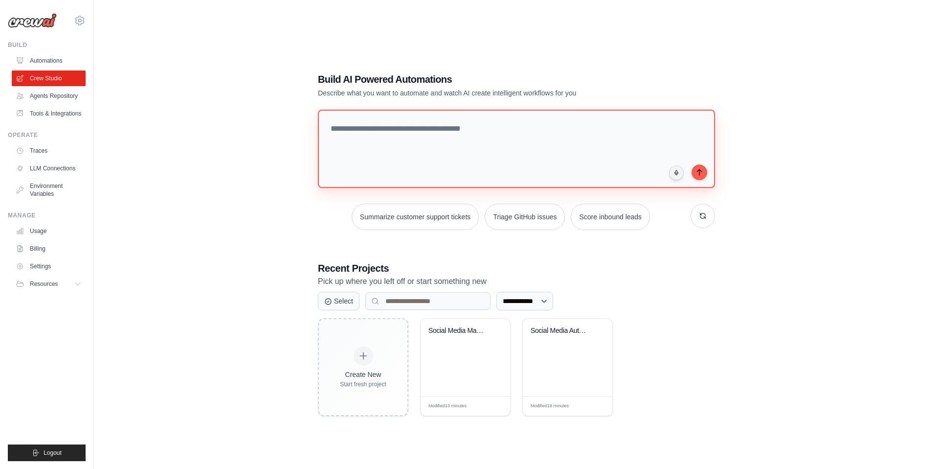
drag, startPoint x: 576, startPoint y: 183, endPoint x: 213, endPoint y: 44, distance: 388.9
click at [213, 44] on div "**********" at bounding box center [517, 244] width 814 height 469
type textarea "**********"
click at [395, 207] on button "Summarize customer support tickets" at bounding box center [415, 217] width 127 height 26
click at [380, 216] on button "Summarize customer support tickets" at bounding box center [415, 217] width 127 height 26
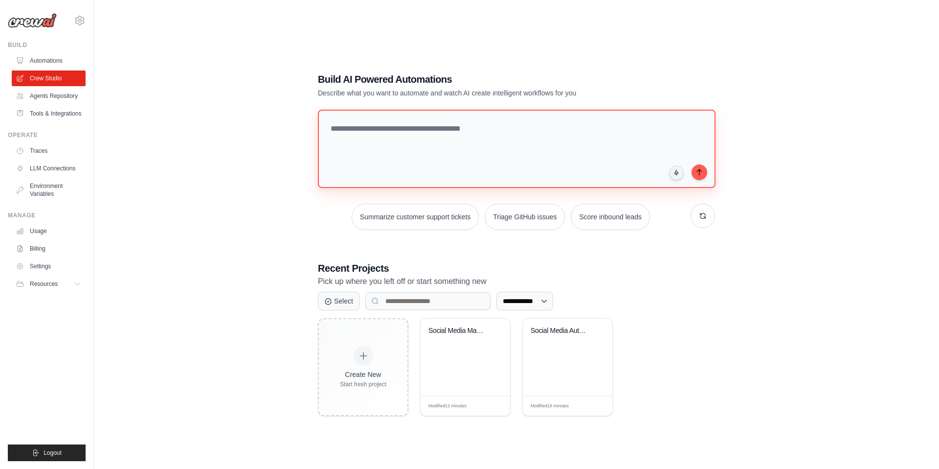
drag, startPoint x: 378, startPoint y: 166, endPoint x: 273, endPoint y: 76, distance: 138.5
click at [273, 77] on div "**********" at bounding box center [517, 244] width 814 height 469
type textarea "**********"
